Goal: Information Seeking & Learning: Learn about a topic

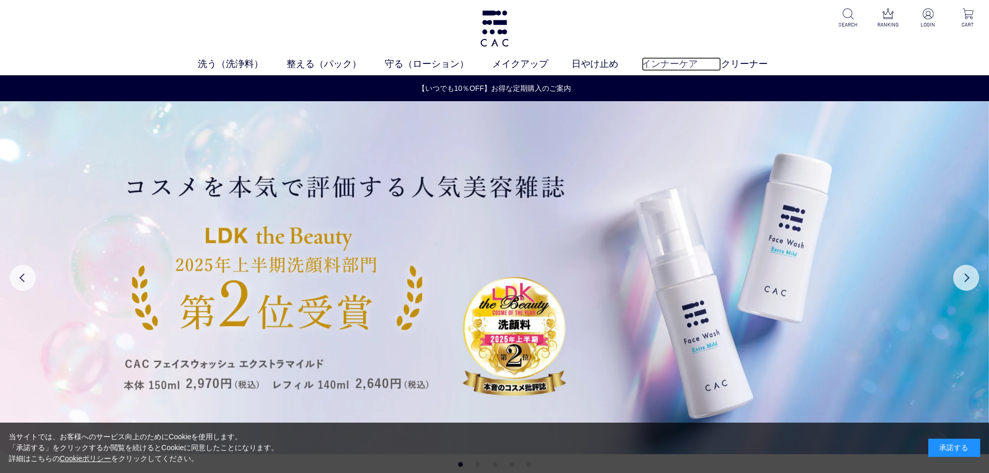
click at [684, 65] on link "インナーケア" at bounding box center [681, 64] width 79 height 14
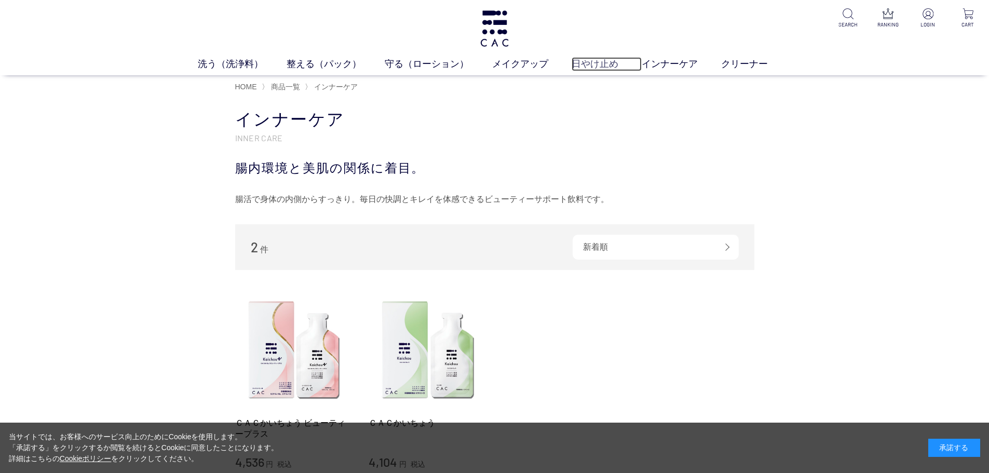
click at [600, 64] on link "日やけ止め" at bounding box center [607, 64] width 70 height 14
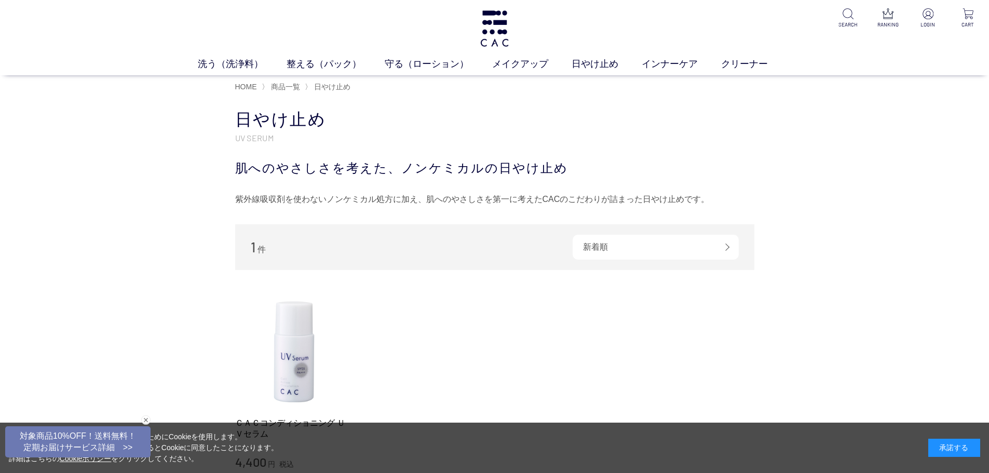
click at [519, 72] on ul "洗う（洗浄料） 液体洗浄料 パウダー洗浄料 泡洗顔料 グッズ 整える（パック） フェイスパック ヘアパック 守る（ローション） 保湿化粧水 柔軟化粧水 美容液…" at bounding box center [494, 66] width 989 height 18
click at [519, 71] on link "メイクアップ" at bounding box center [531, 64] width 79 height 14
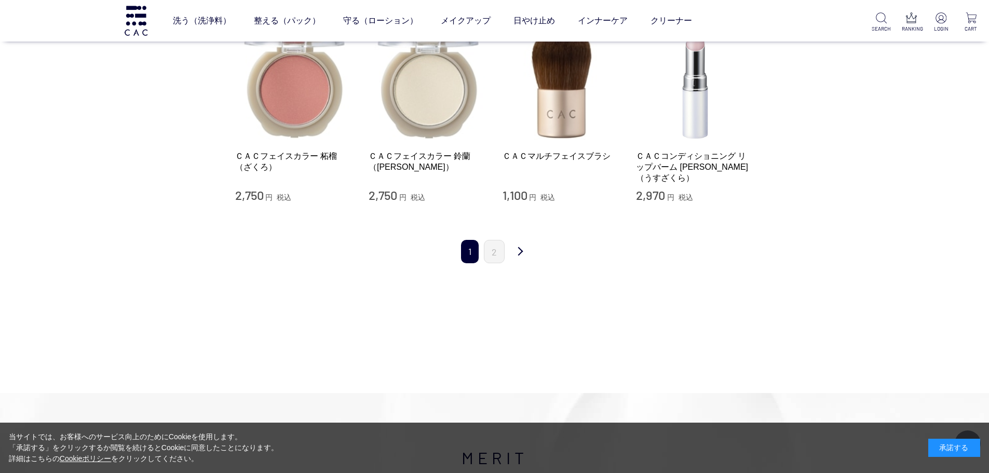
scroll to position [1038, 0]
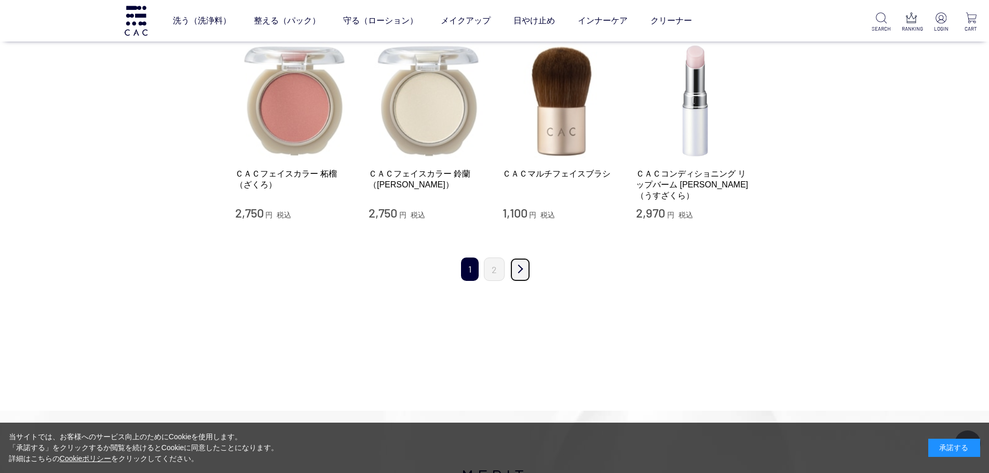
click at [516, 264] on link "次" at bounding box center [520, 269] width 21 height 24
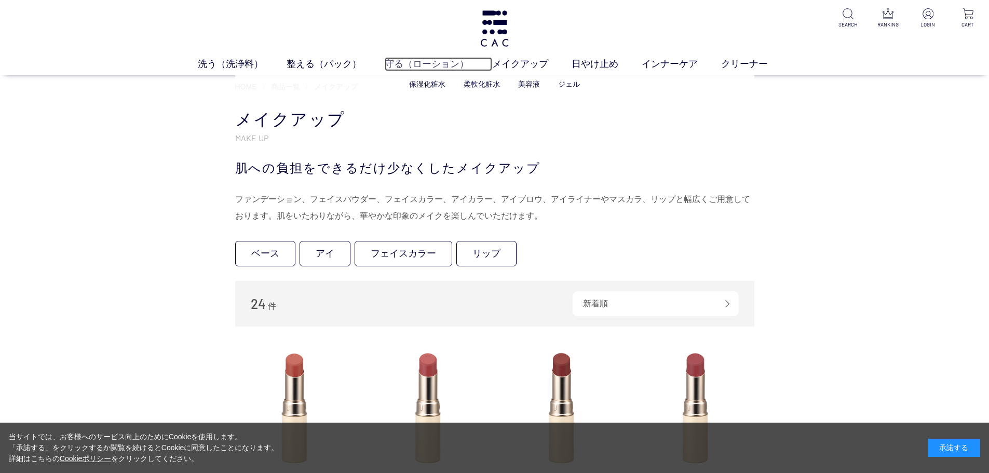
click at [426, 59] on link "守る（ローション）" at bounding box center [438, 64] width 107 height 14
click at [405, 66] on link "守る（ローション）" at bounding box center [442, 64] width 107 height 14
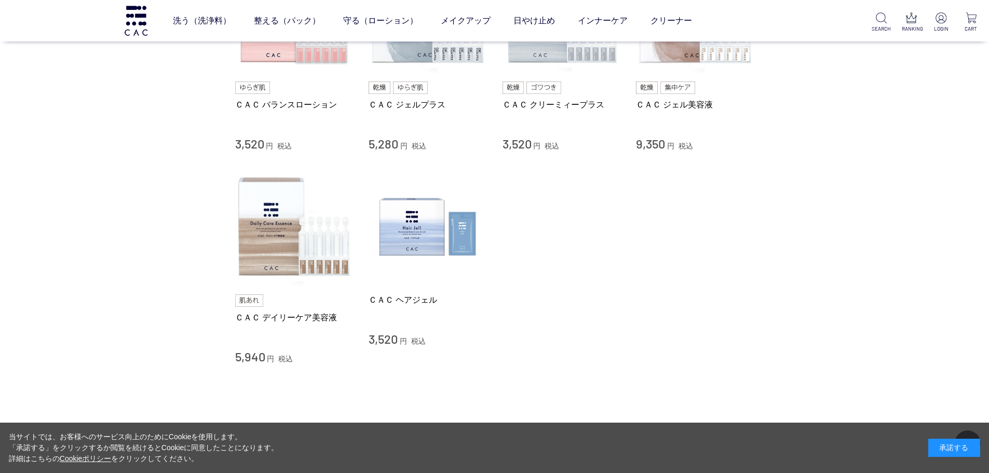
scroll to position [519, 0]
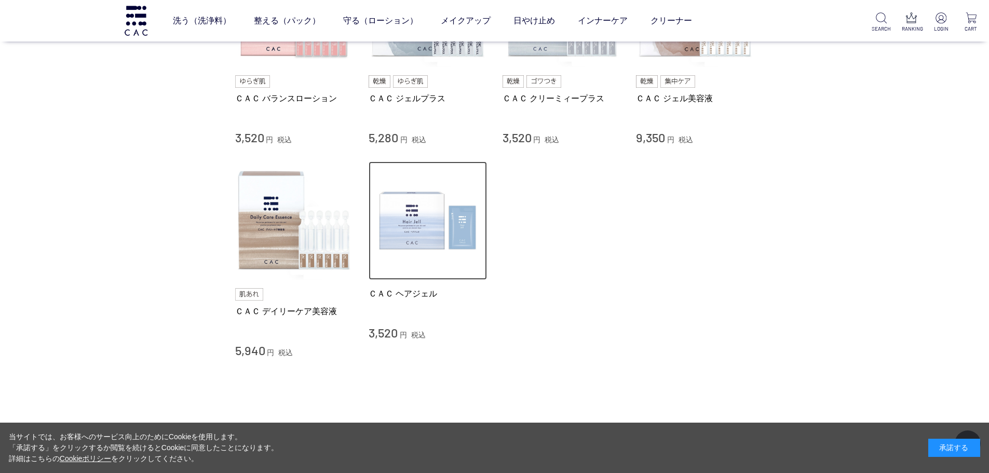
click at [406, 243] on img at bounding box center [428, 220] width 118 height 118
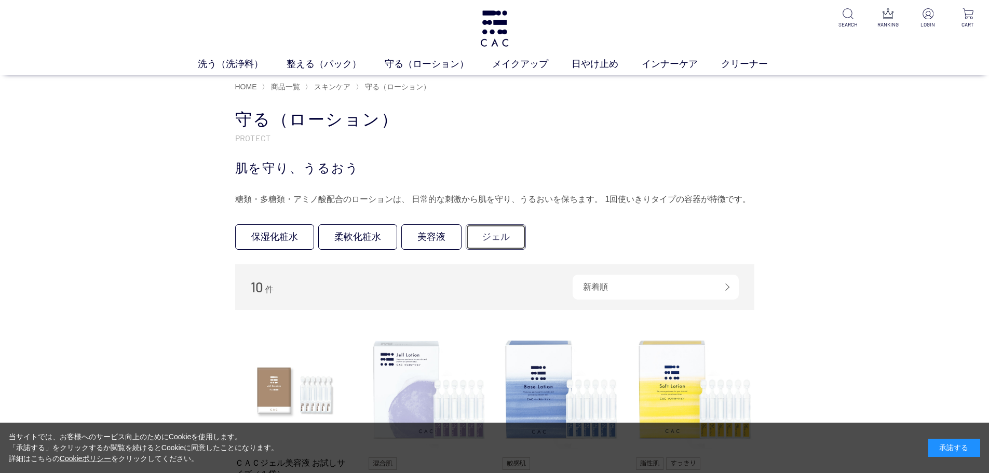
click at [494, 240] on link "ジェル" at bounding box center [496, 236] width 60 height 25
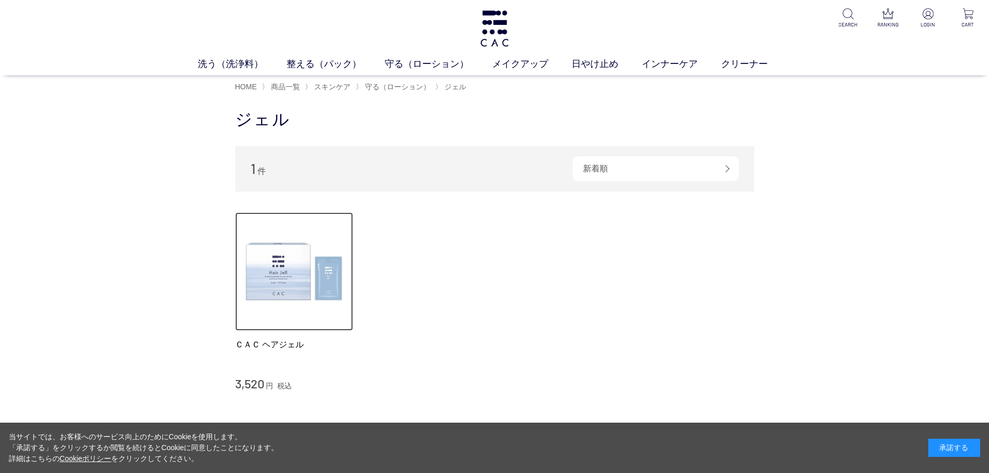
click at [320, 285] on img at bounding box center [294, 271] width 118 height 118
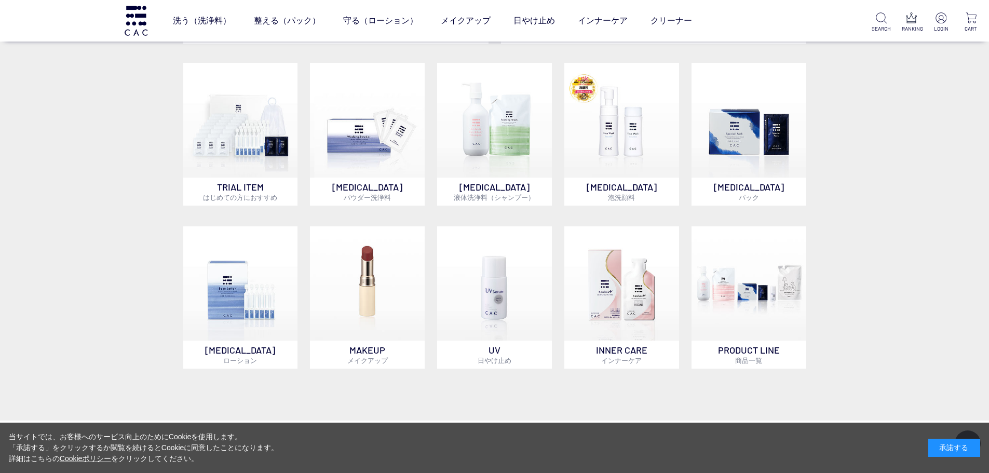
scroll to position [519, 0]
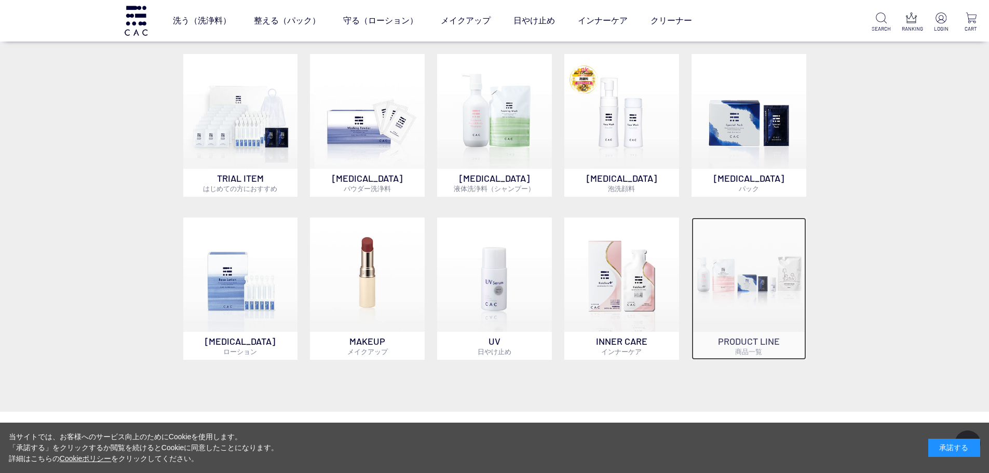
click at [739, 281] on img at bounding box center [748, 275] width 115 height 115
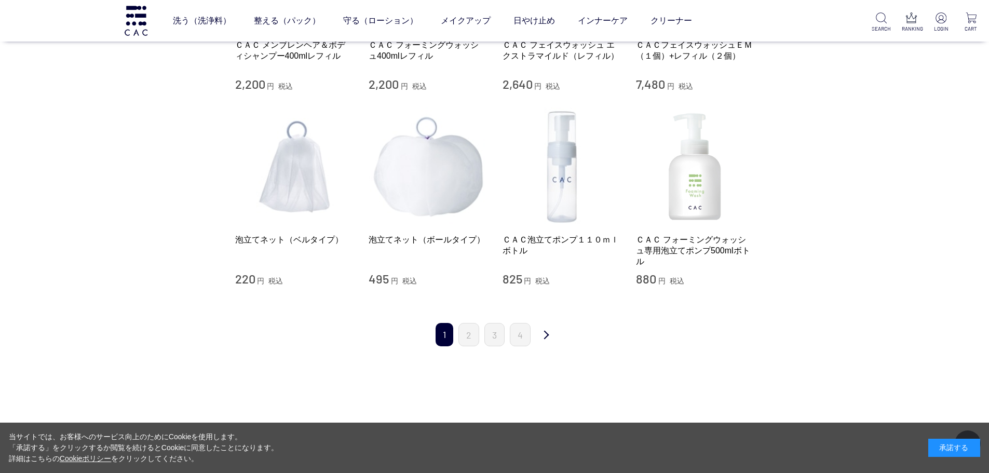
scroll to position [1090, 0]
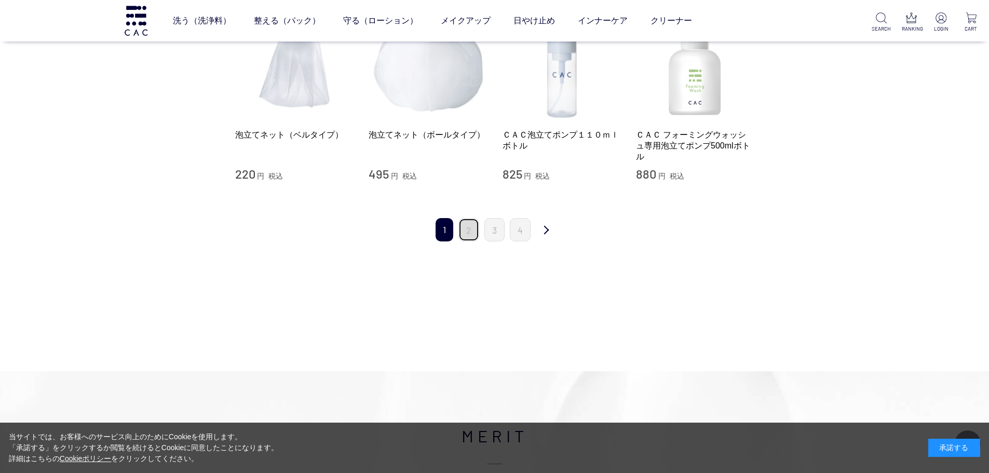
click at [468, 233] on link "2" at bounding box center [468, 229] width 21 height 23
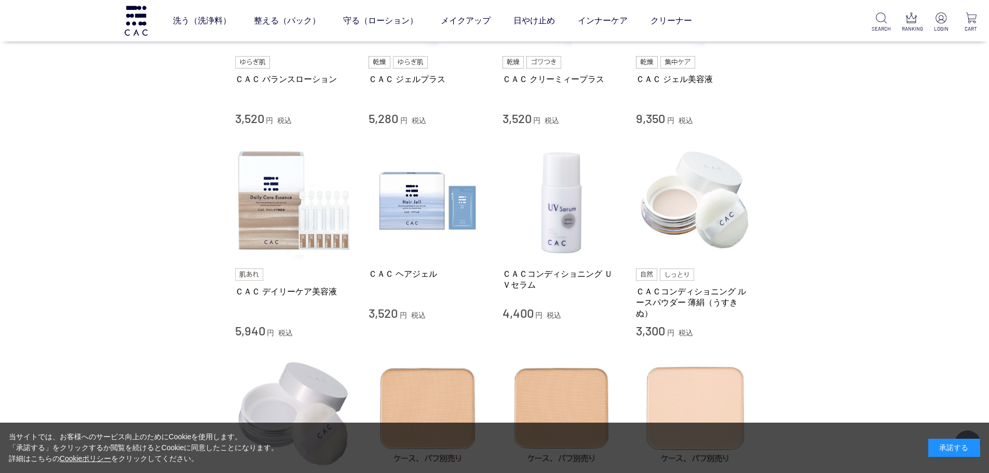
scroll to position [779, 0]
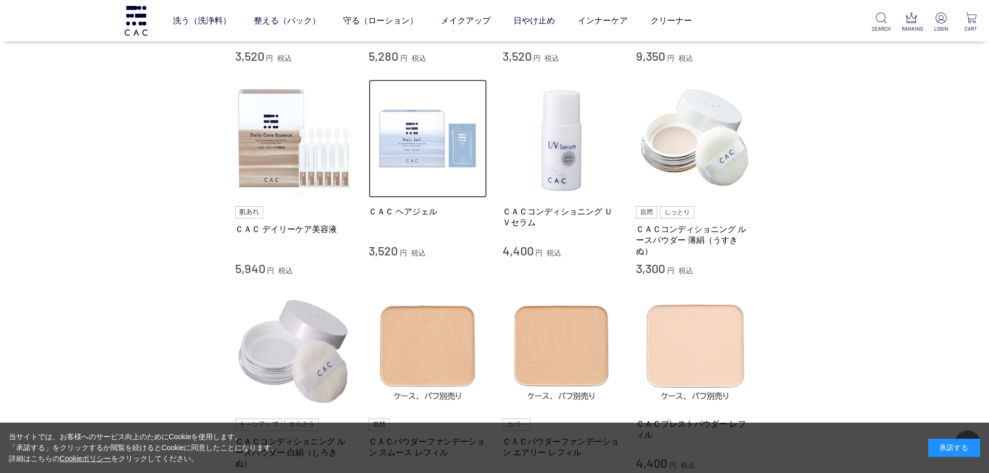
click at [467, 144] on img at bounding box center [428, 138] width 118 height 118
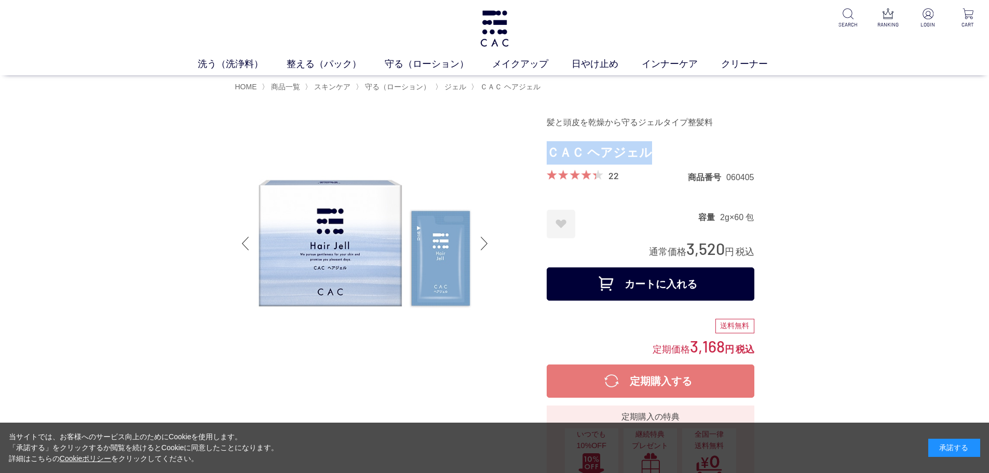
drag, startPoint x: 672, startPoint y: 154, endPoint x: 551, endPoint y: 160, distance: 121.1
click at [551, 160] on h1 "ＣＡＣ ヘアジェル" at bounding box center [651, 152] width 208 height 23
